Goal: Register for event/course

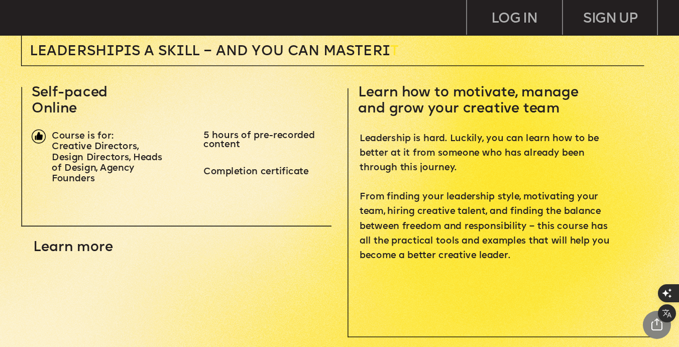
scroll to position [300, 0]
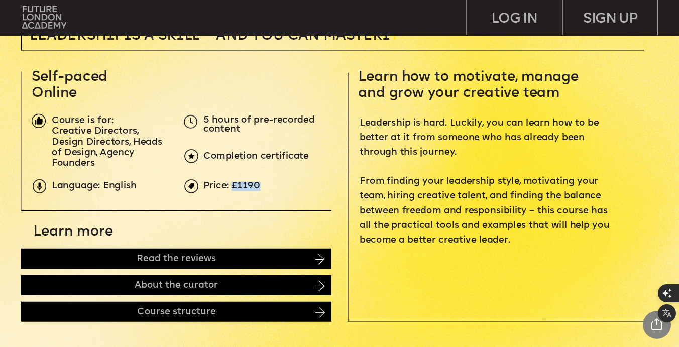
drag, startPoint x: 231, startPoint y: 187, endPoint x: 268, endPoint y: 187, distance: 37.2
click at [268, 187] on p "Price: £1190" at bounding box center [362, 186] width 318 height 9
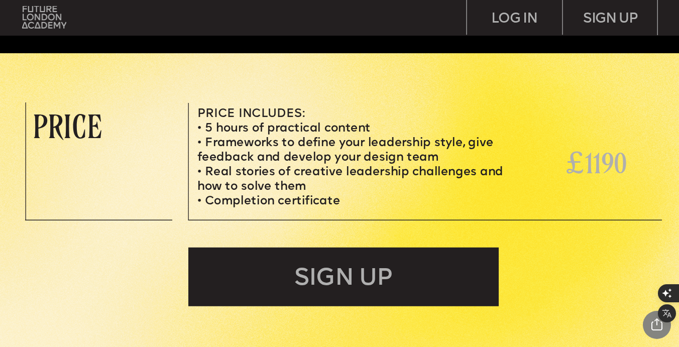
scroll to position [2933, 0]
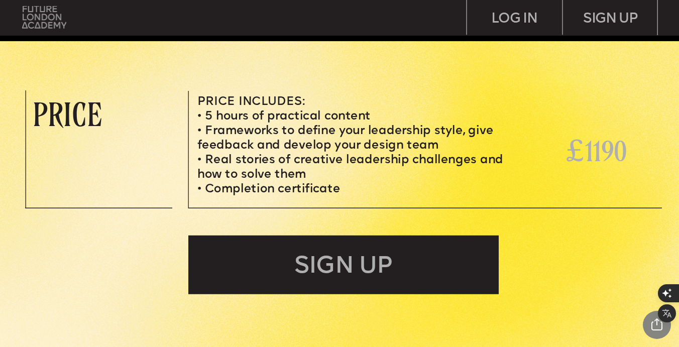
click at [45, 18] on img at bounding box center [44, 17] width 44 height 23
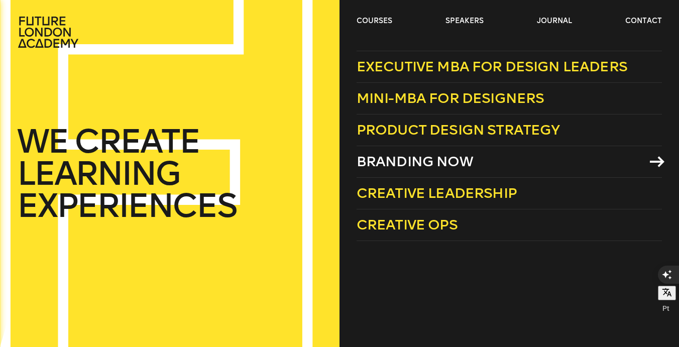
click at [410, 164] on span "Branding Now" at bounding box center [414, 161] width 116 height 17
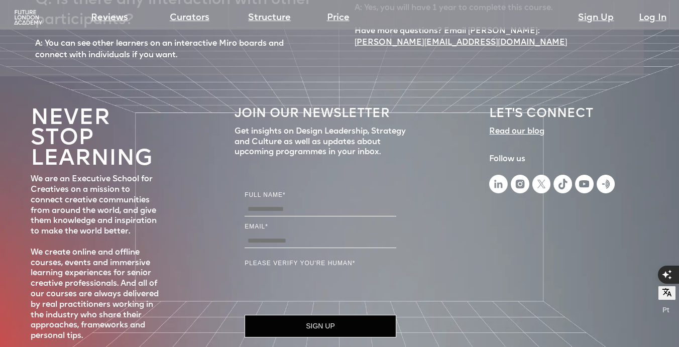
scroll to position [4535, 0]
